Goal: Task Accomplishment & Management: Manage account settings

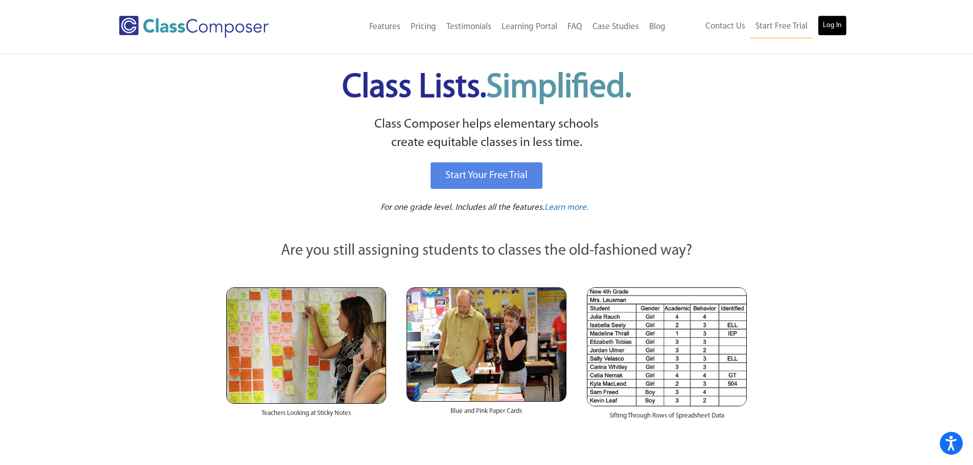
click at [838, 24] on link "Log In" at bounding box center [832, 25] width 29 height 20
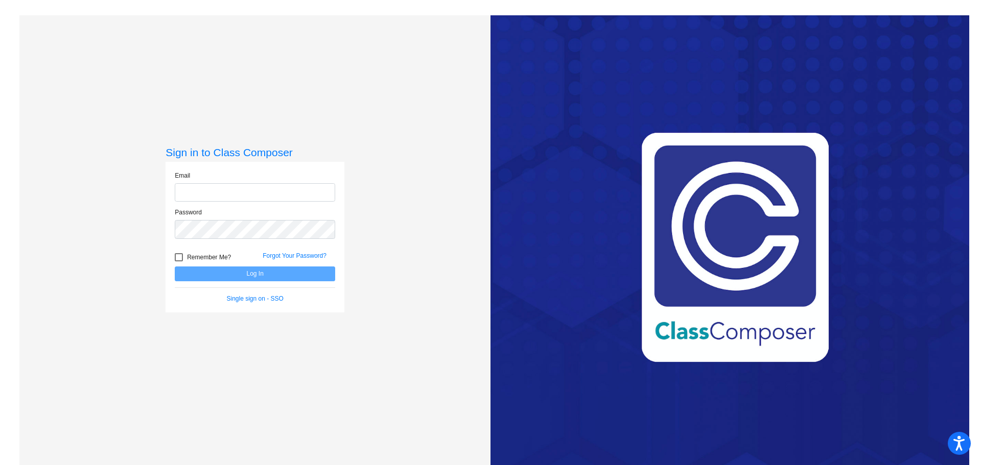
type input "[EMAIL_ADDRESS][DOMAIN_NAME]"
click at [256, 277] on button "Log In" at bounding box center [255, 274] width 160 height 15
